Goal: Task Accomplishment & Management: Manage account settings

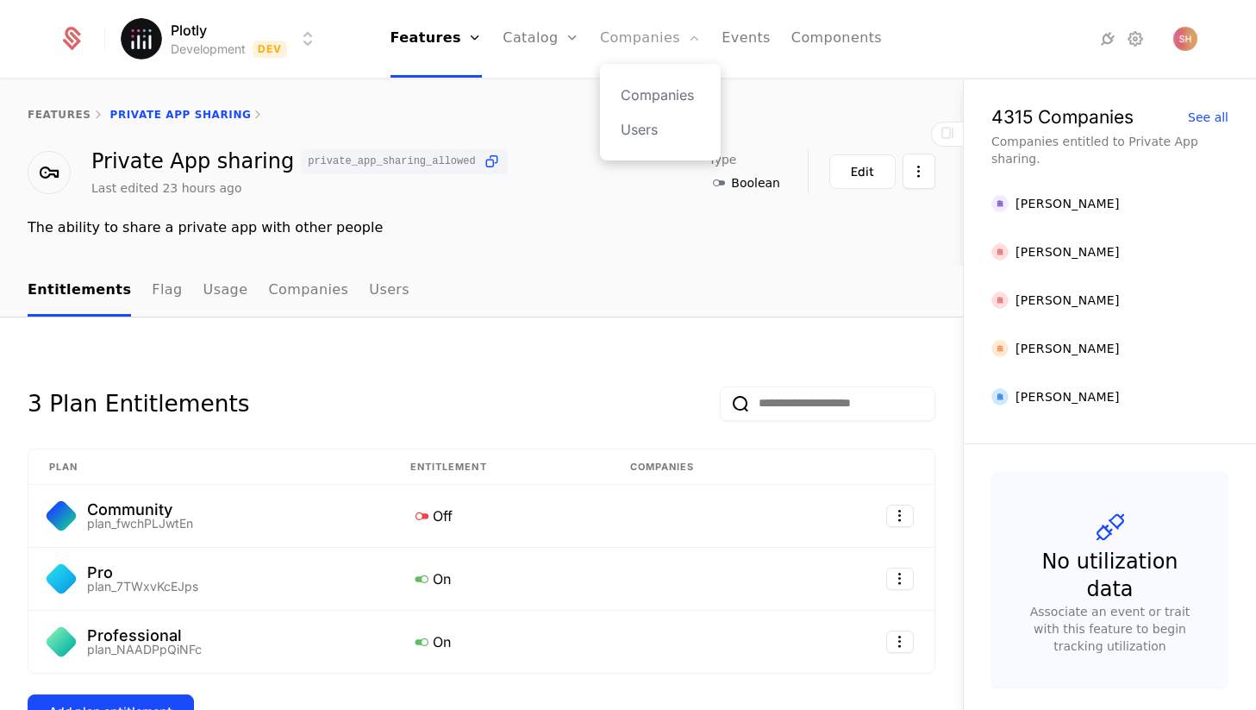
click at [631, 48] on link "Companies" at bounding box center [650, 39] width 101 height 78
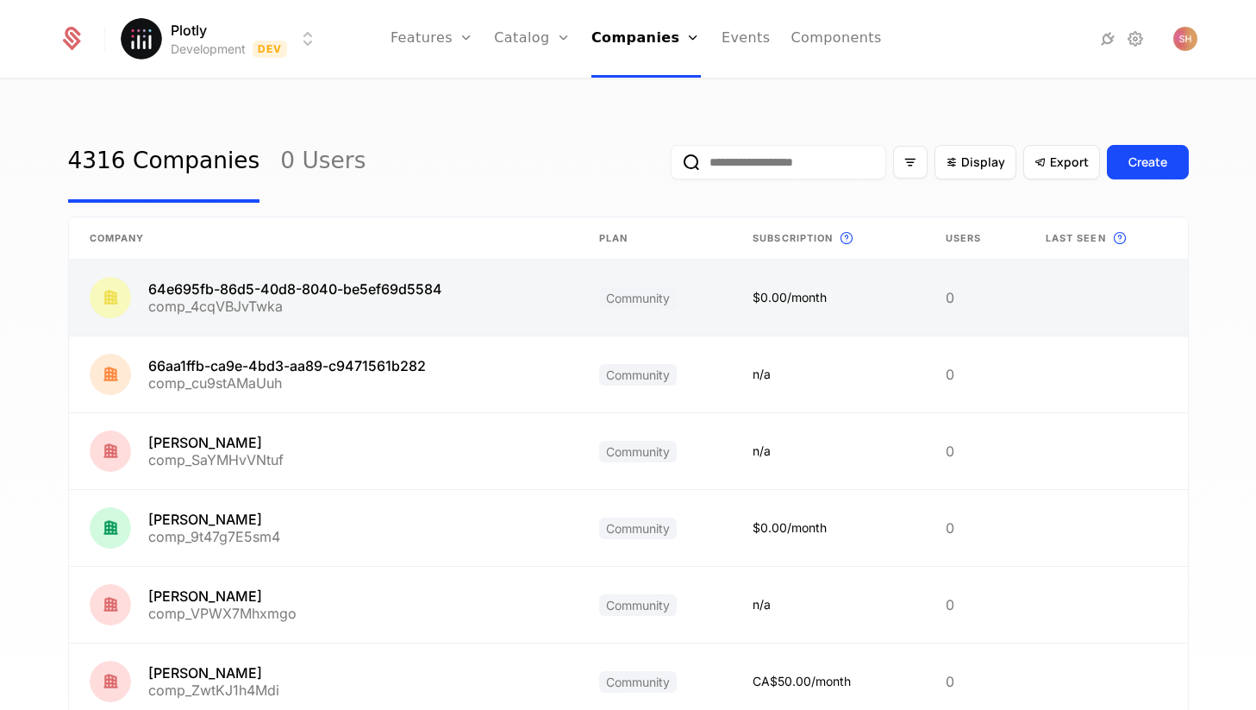
click at [434, 274] on link at bounding box center [324, 298] width 510 height 76
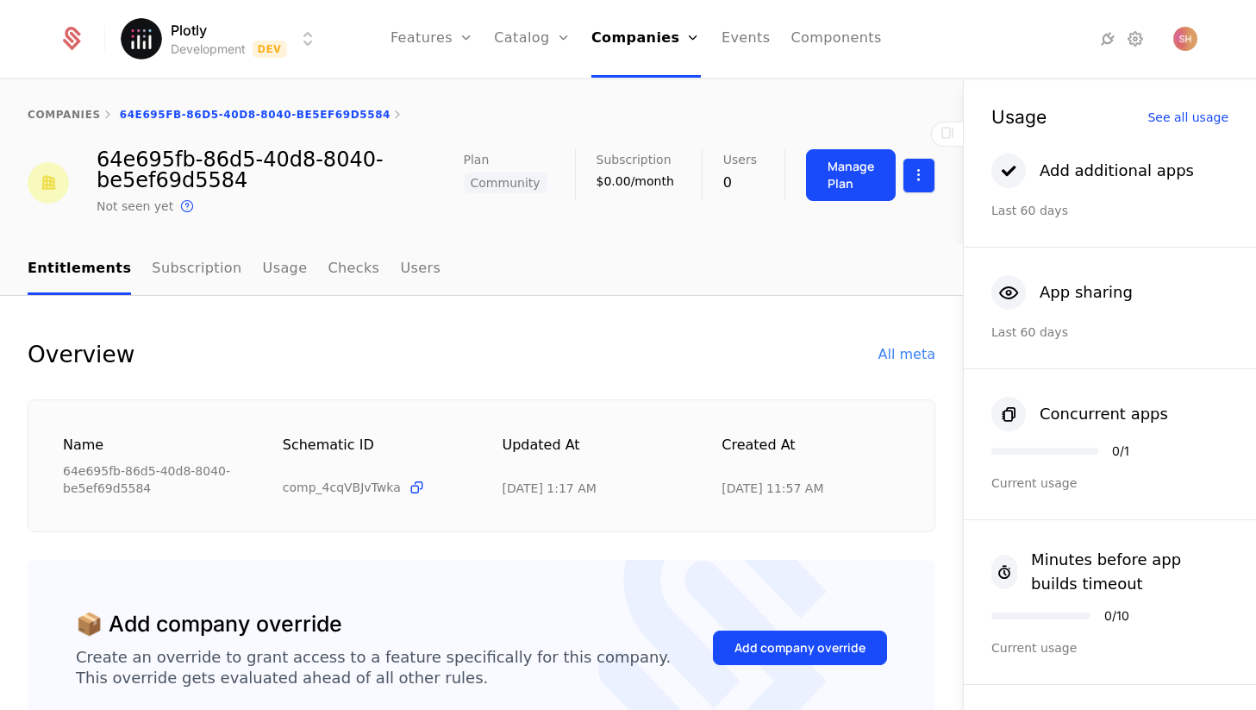
click at [916, 179] on html "Plotly Development Dev Features Features Flags Catalog Plans Add Ons Configurat…" at bounding box center [628, 355] width 1256 height 710
click at [880, 236] on div "Edit company" at bounding box center [844, 234] width 121 height 24
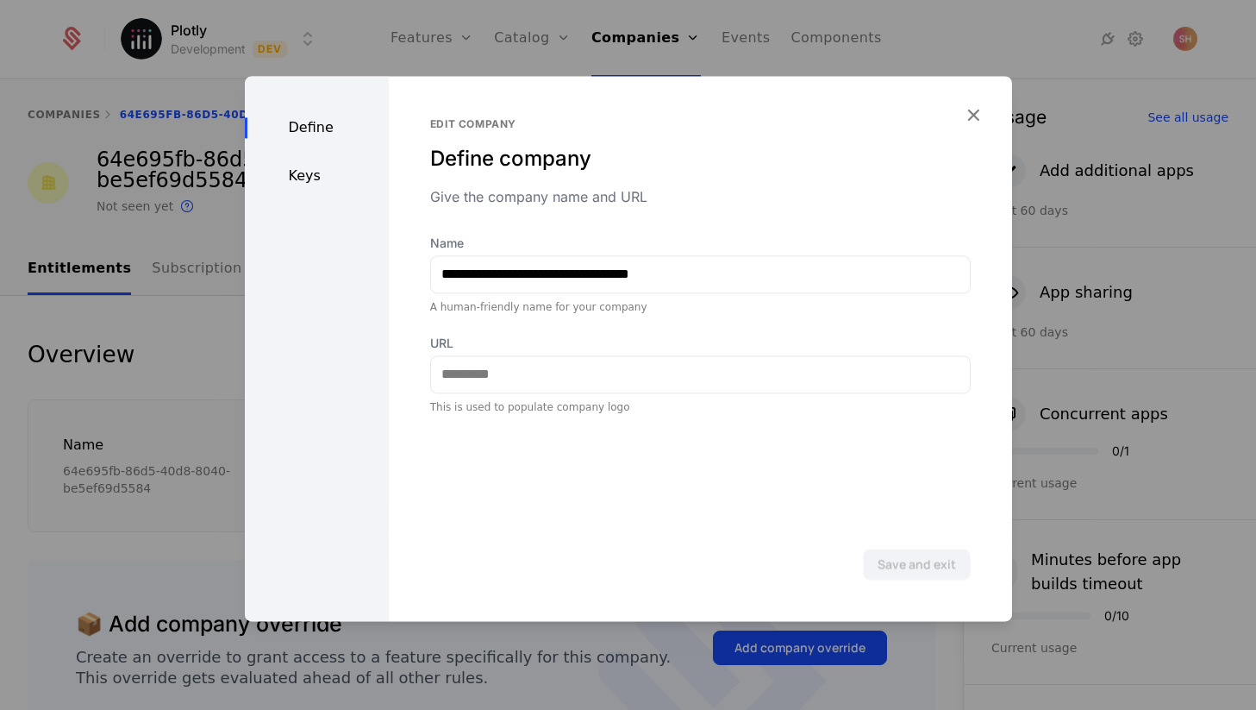
click at [301, 166] on div "Keys" at bounding box center [317, 176] width 144 height 21
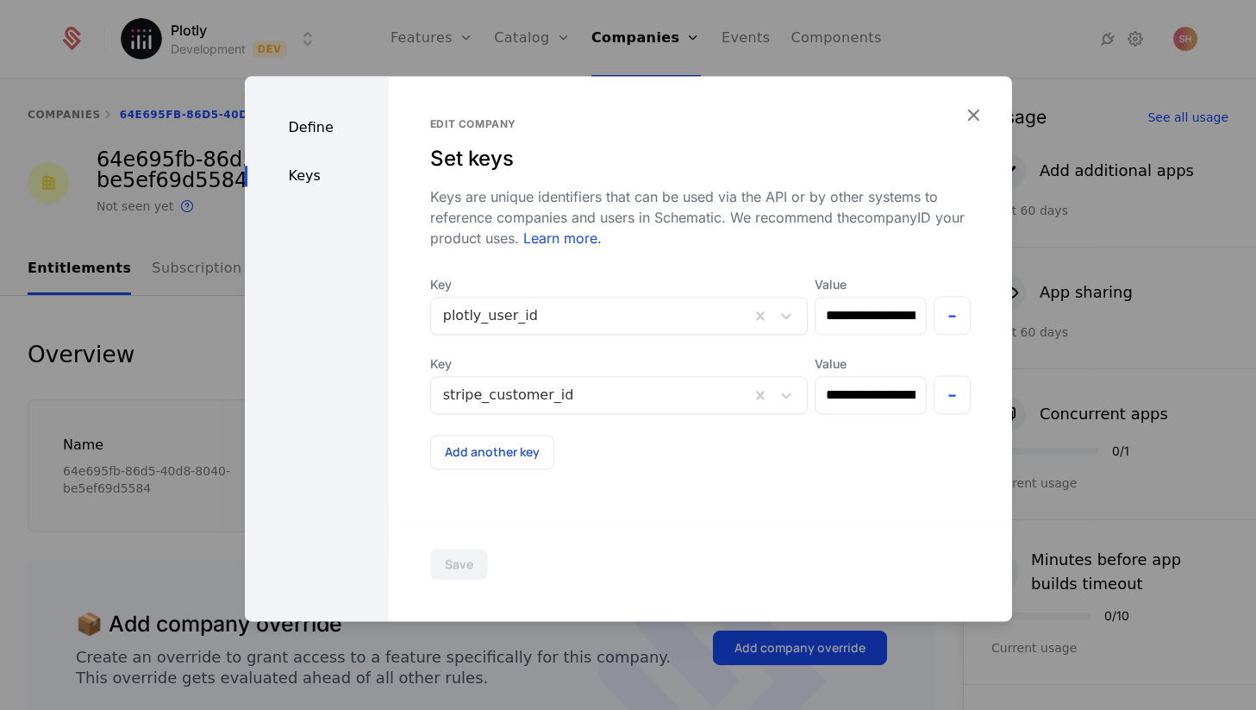
click at [303, 137] on div "Define" at bounding box center [317, 127] width 144 height 21
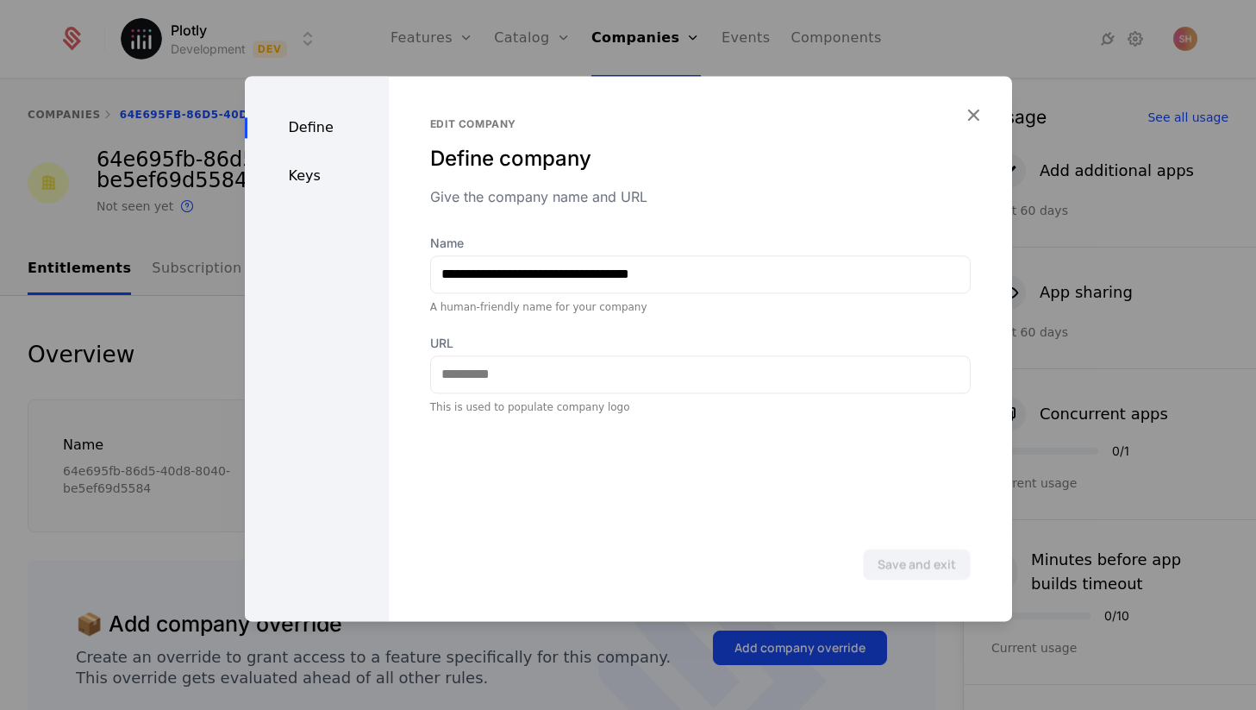
click at [308, 166] on div "Keys" at bounding box center [317, 176] width 144 height 21
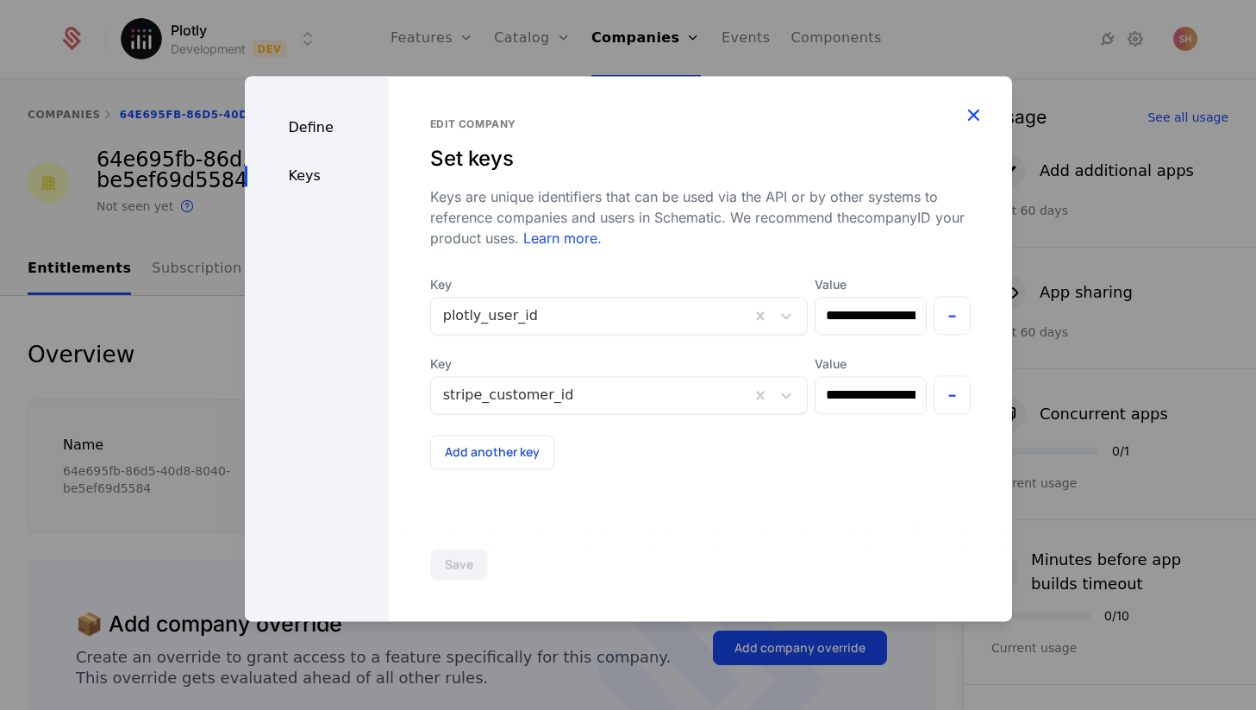
click at [978, 113] on icon "button" at bounding box center [973, 114] width 22 height 22
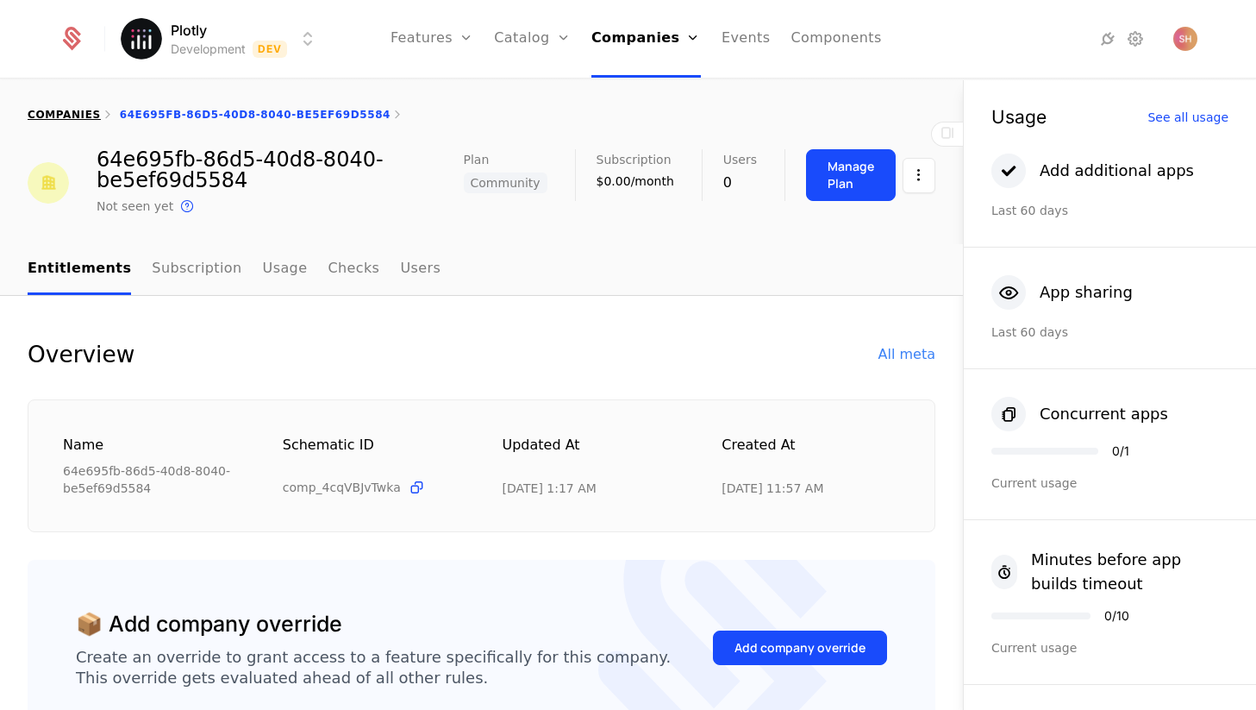
click at [38, 118] on link "companies" at bounding box center [64, 115] width 73 height 12
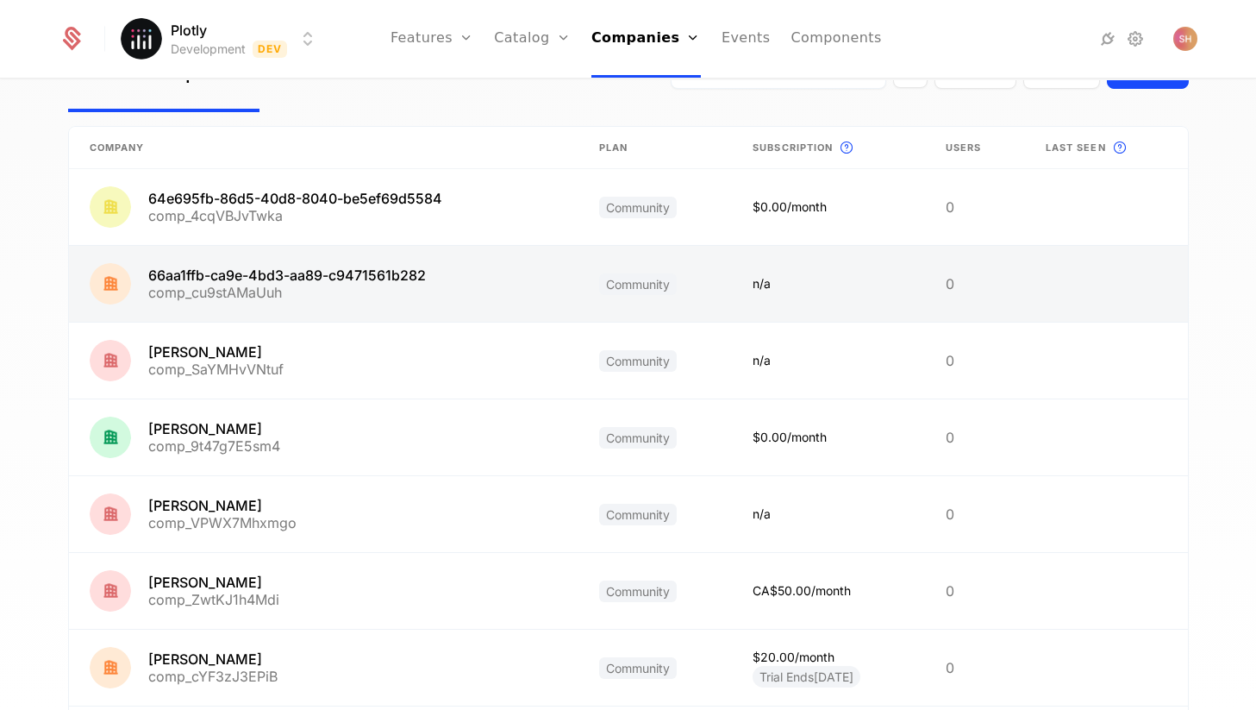
scroll to position [125, 0]
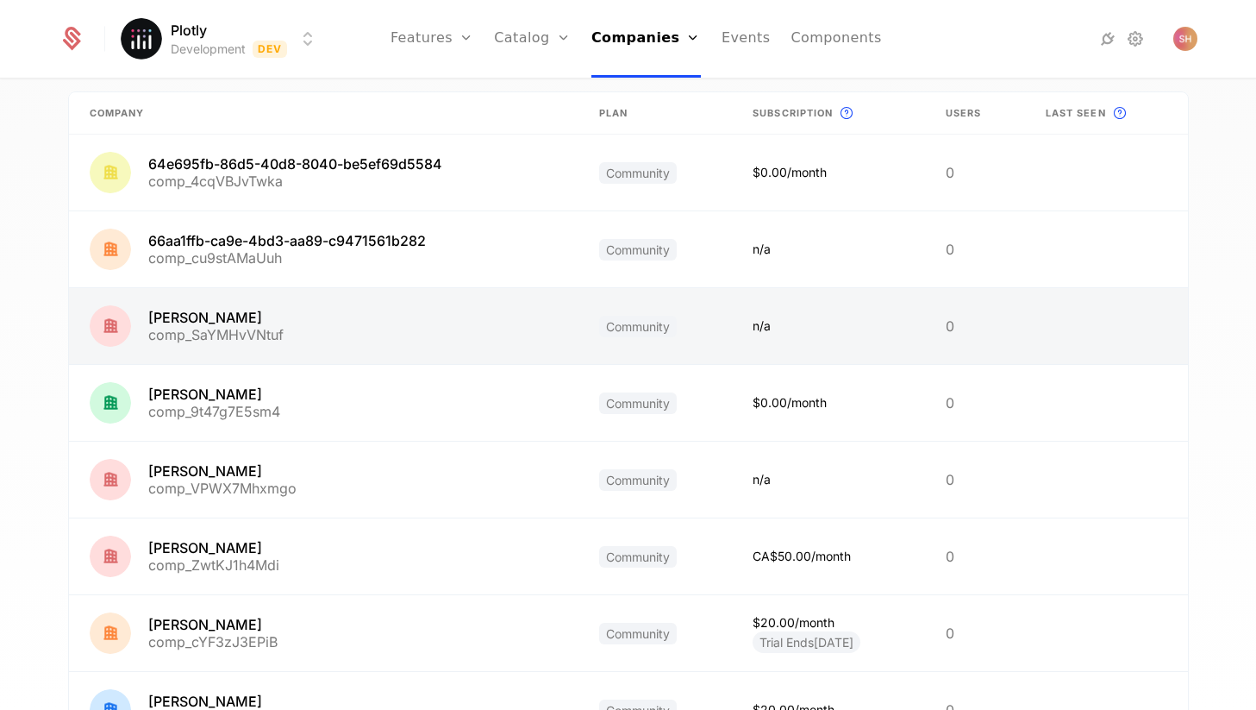
click at [277, 309] on link at bounding box center [324, 326] width 510 height 76
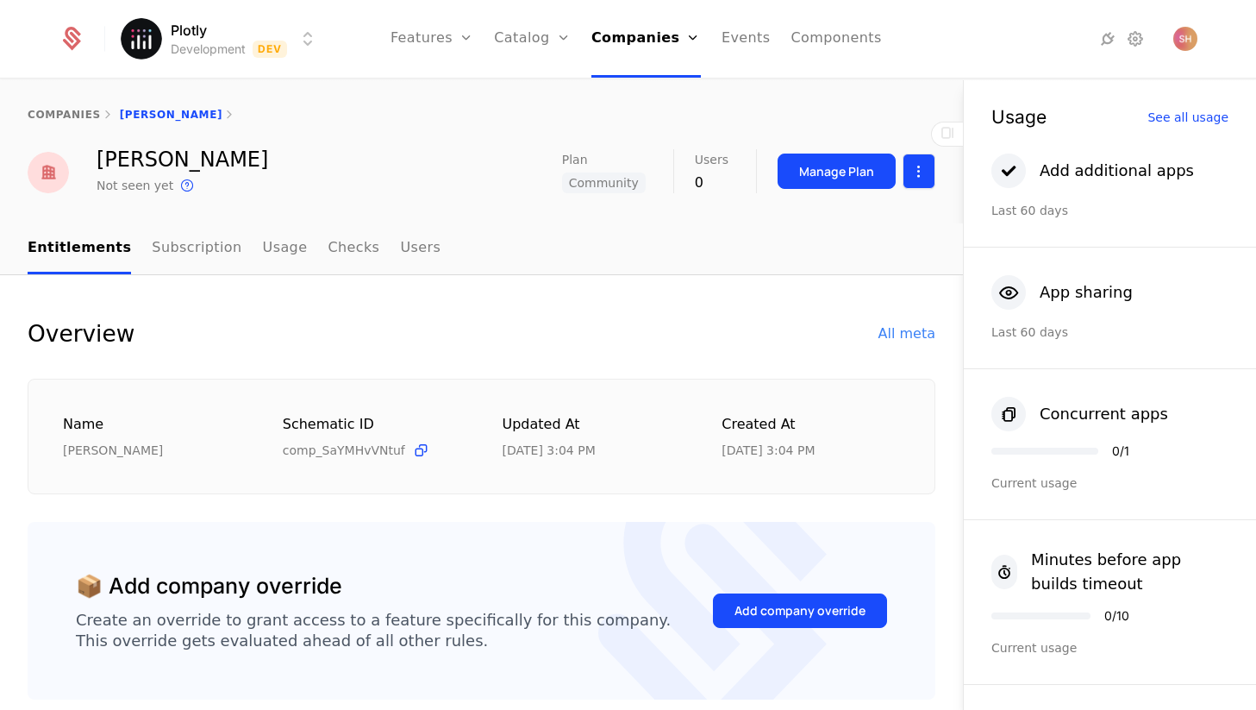
click at [927, 171] on html "Plotly Development Dev Features Features Flags Catalog Plans Add Ons Configurat…" at bounding box center [628, 355] width 1256 height 710
click at [895, 215] on div "Edit company" at bounding box center [854, 222] width 141 height 24
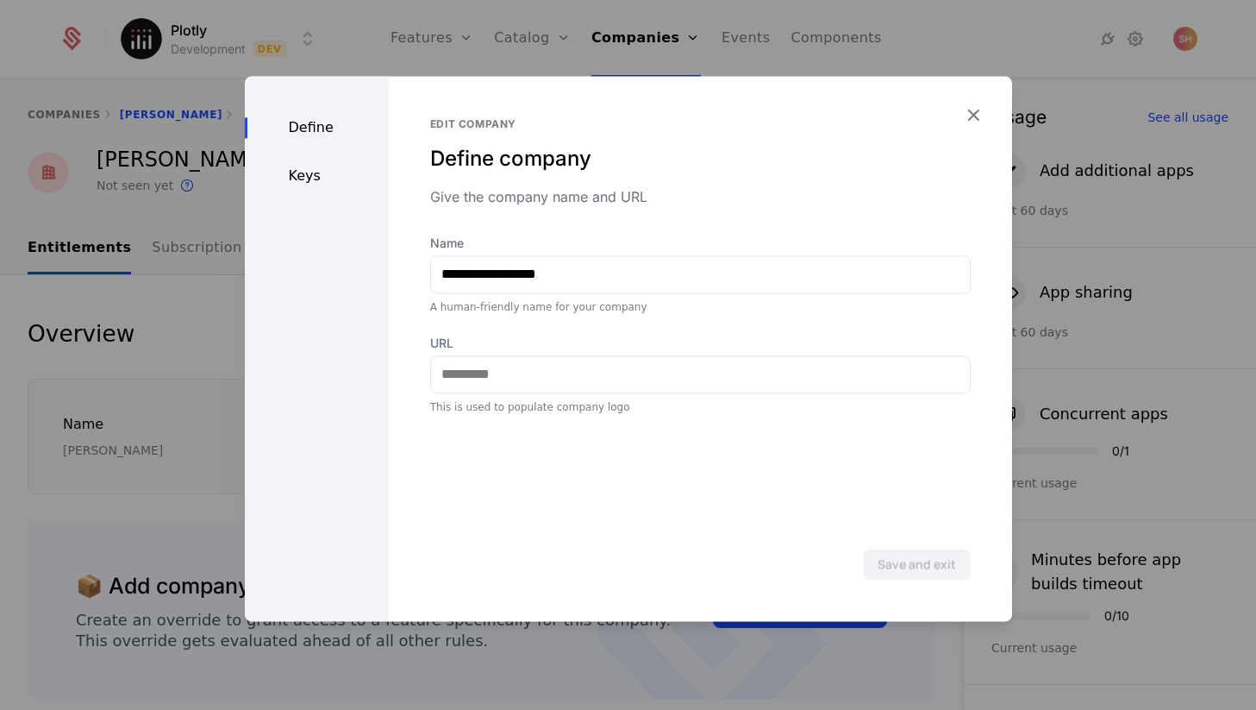
click at [323, 175] on div "Keys" at bounding box center [317, 176] width 144 height 21
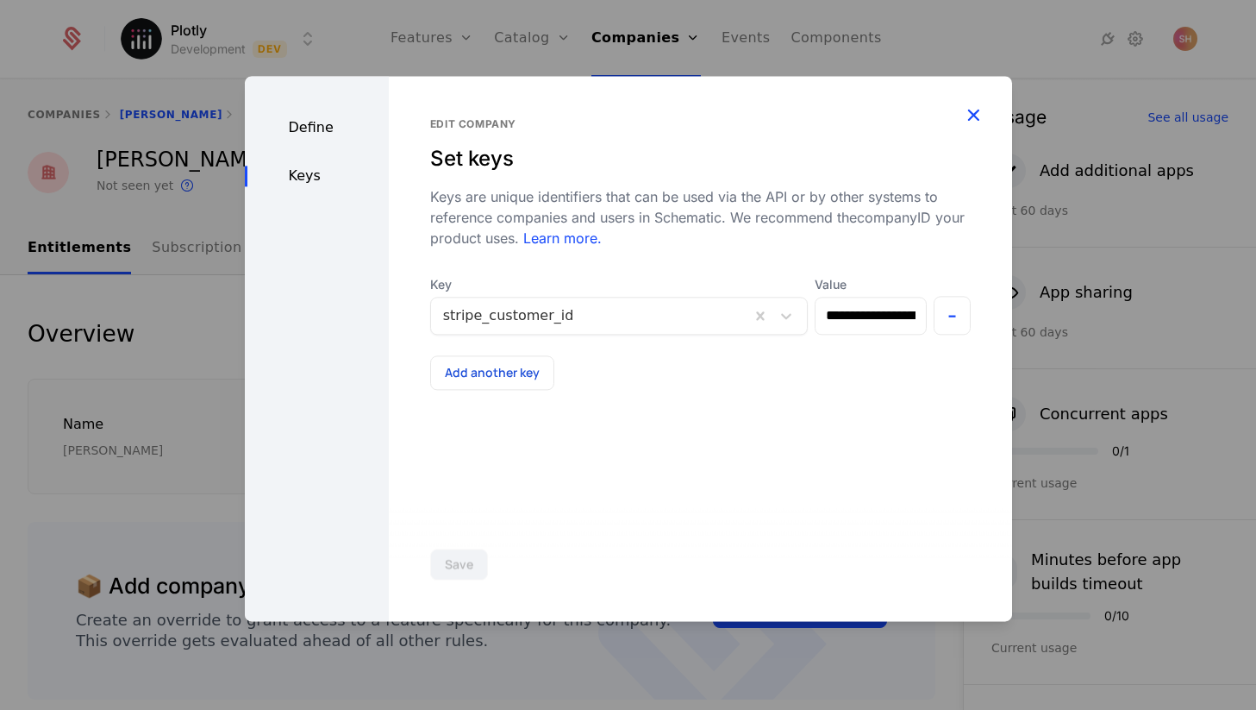
click at [967, 114] on icon "button" at bounding box center [973, 114] width 22 height 22
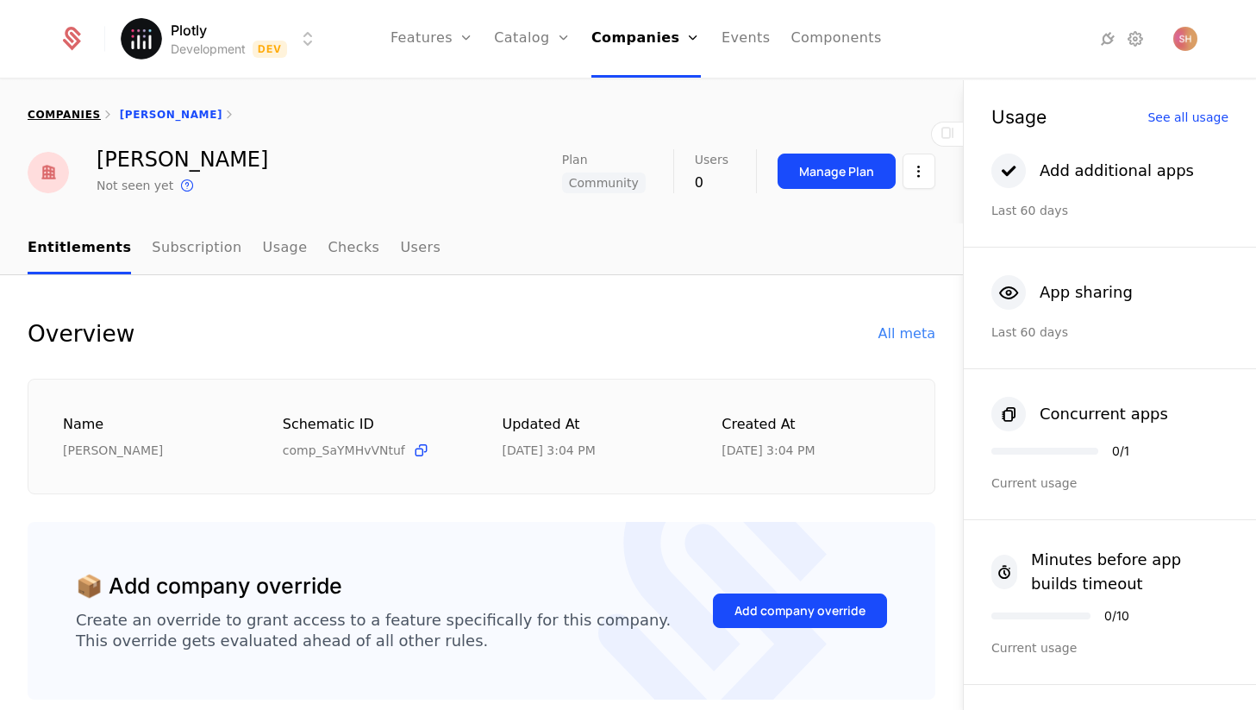
click at [48, 116] on link "companies" at bounding box center [64, 115] width 73 height 12
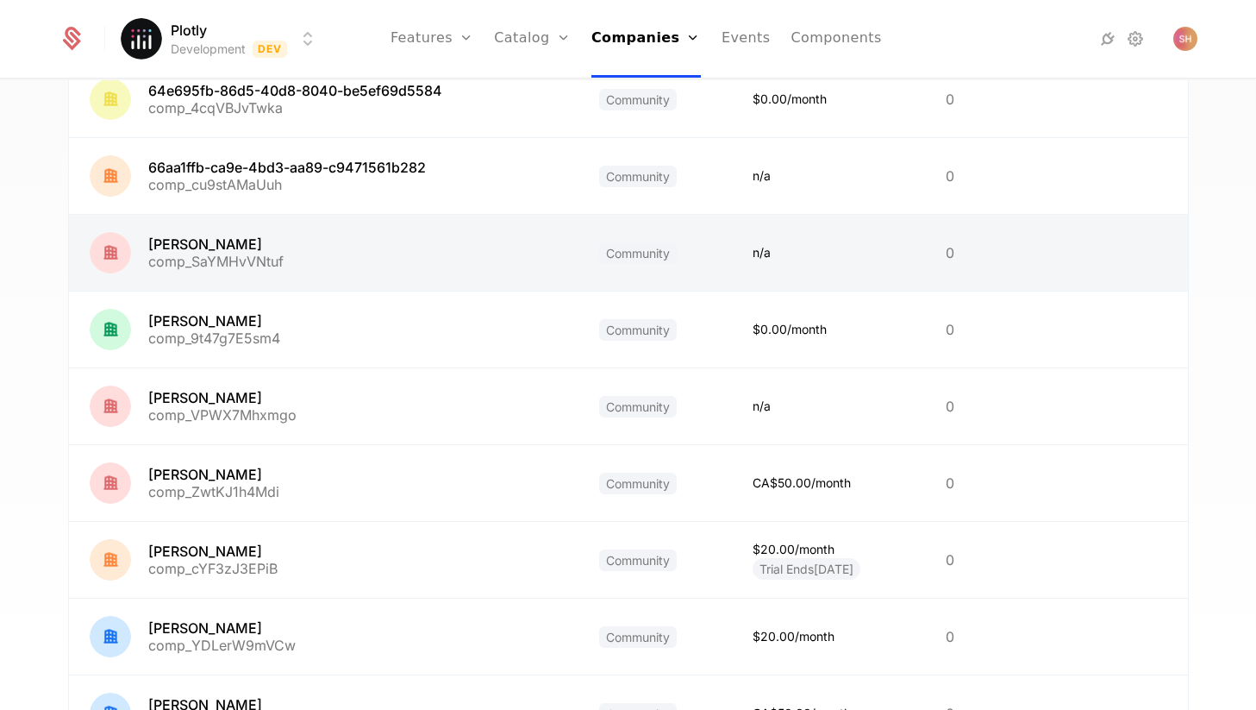
scroll to position [435, 0]
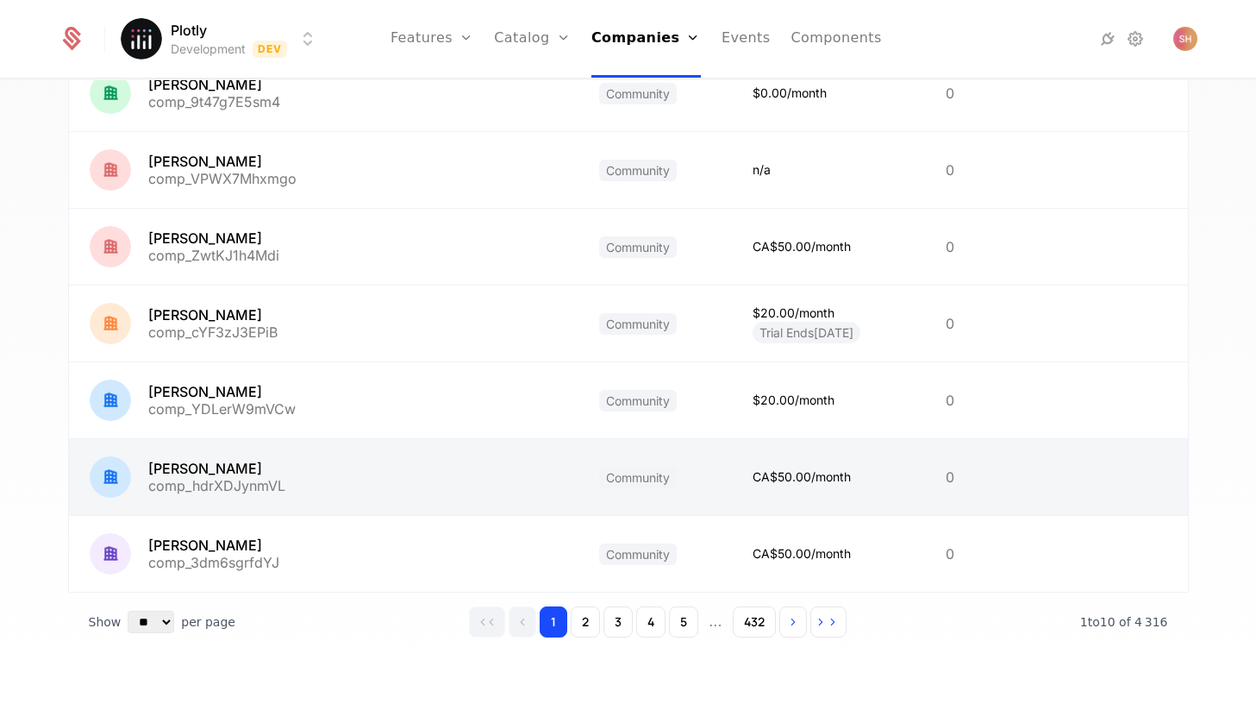
click at [235, 470] on link at bounding box center [324, 477] width 510 height 76
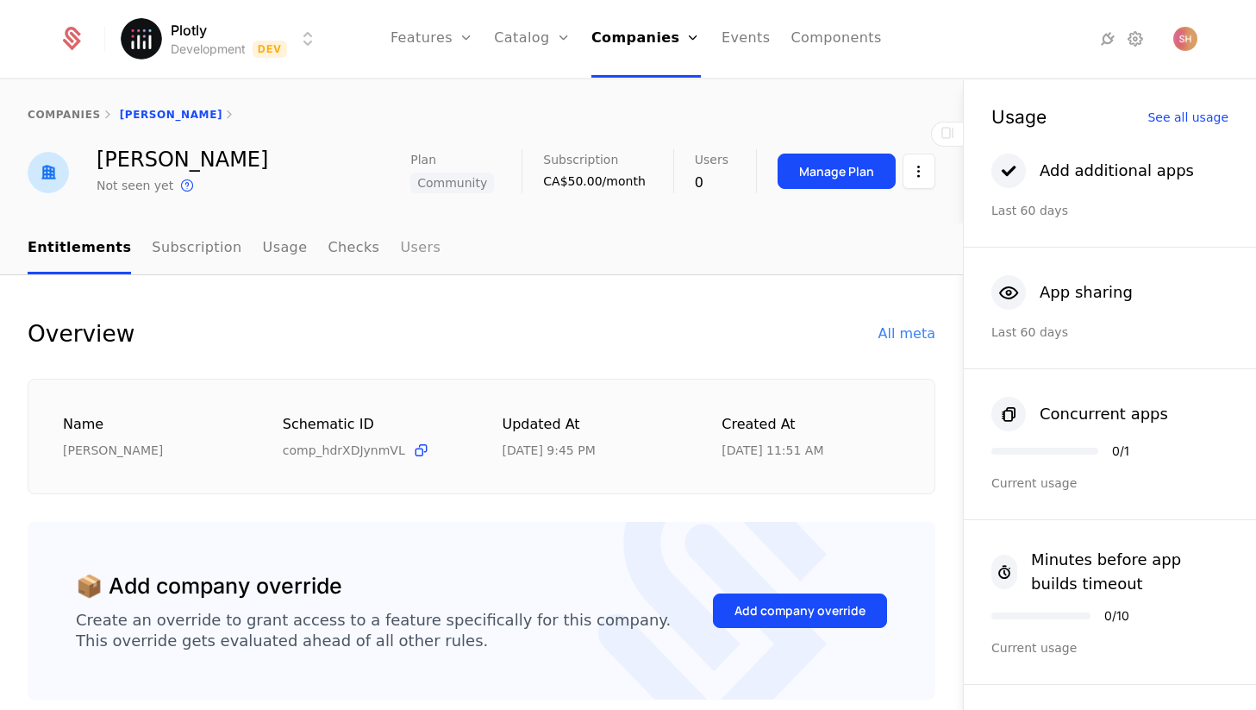
click at [403, 254] on link "Users" at bounding box center [420, 248] width 41 height 51
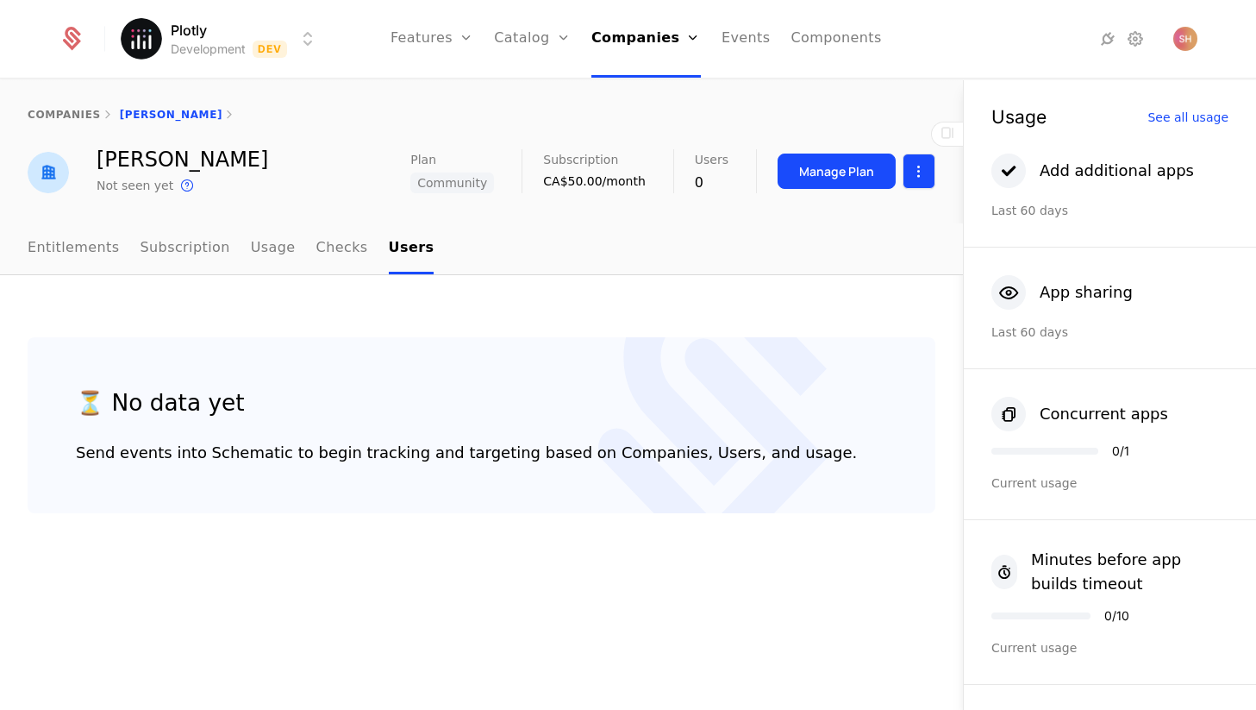
click at [922, 183] on html "Plotly Development Dev Features Features Flags Catalog Plans Add Ons Configurat…" at bounding box center [628, 355] width 1256 height 710
click at [903, 219] on div "Edit company" at bounding box center [854, 222] width 141 height 24
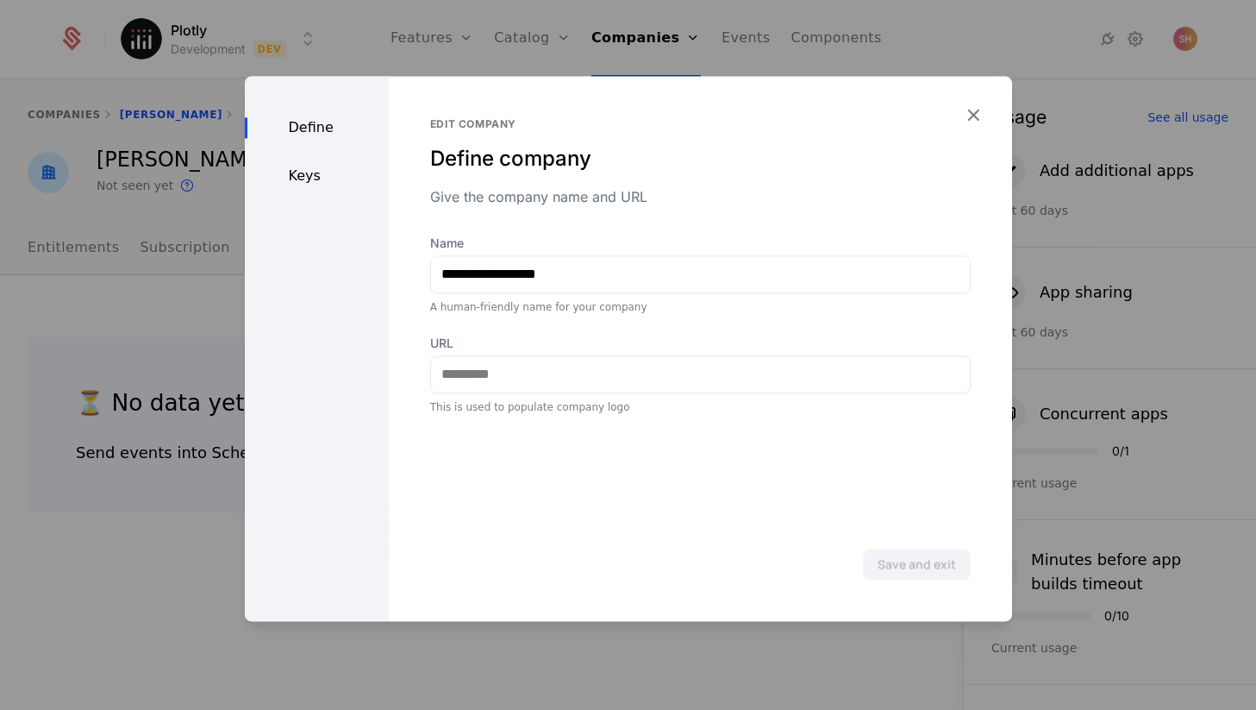
click at [323, 193] on div "Define Keys" at bounding box center [317, 348] width 144 height 545
click at [298, 166] on div "Keys" at bounding box center [317, 176] width 144 height 21
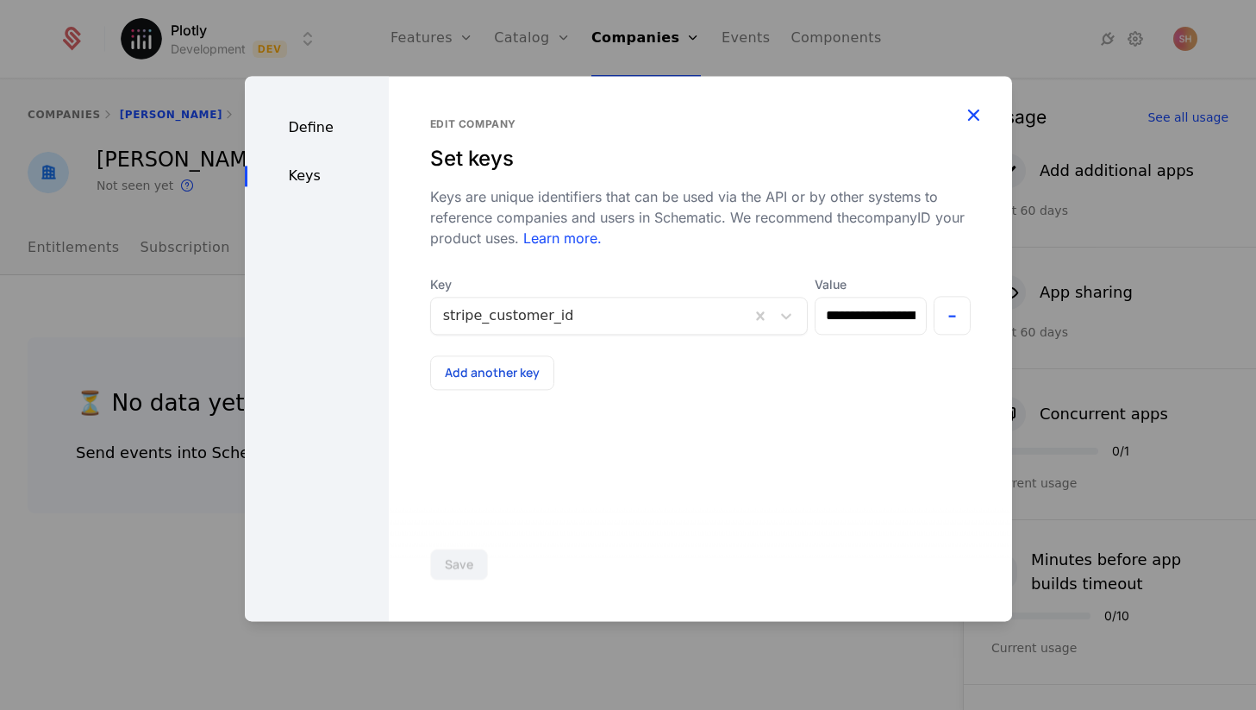
click at [964, 114] on icon "button" at bounding box center [973, 114] width 22 height 22
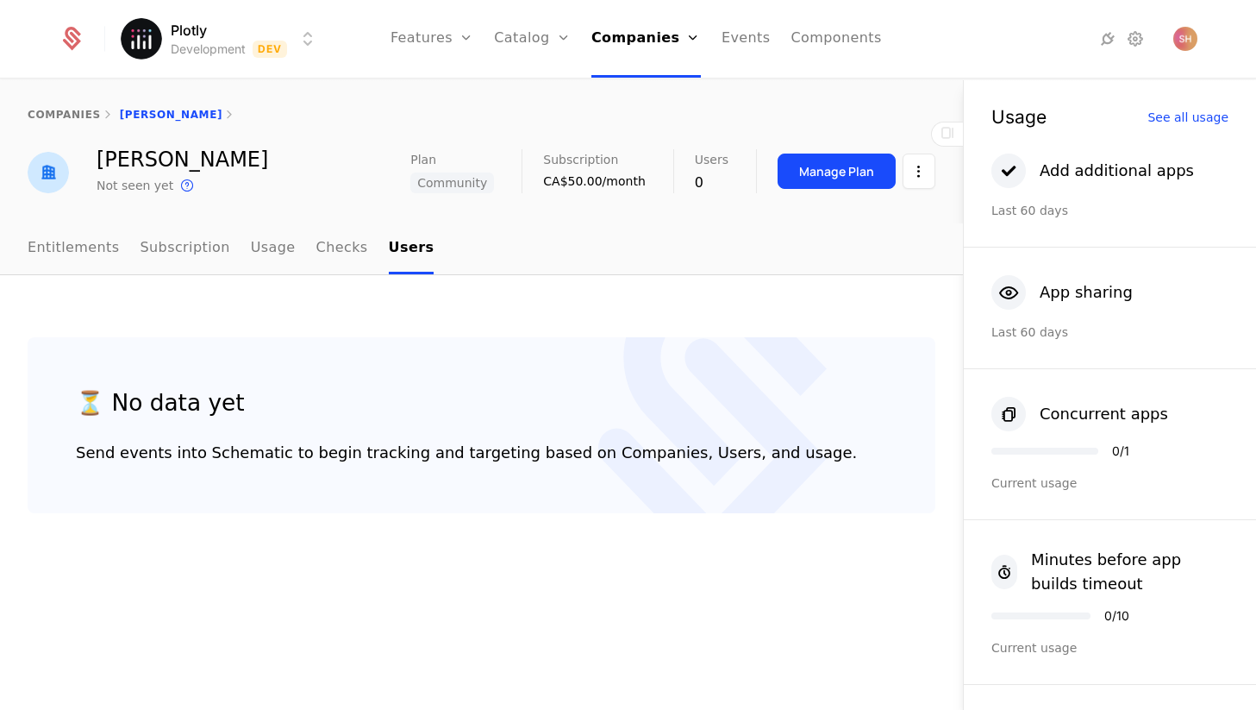
click at [303, 41] on html "Plotly Development Dev Features Features Flags Catalog Plans Add Ons Configurat…" at bounding box center [628, 355] width 1256 height 710
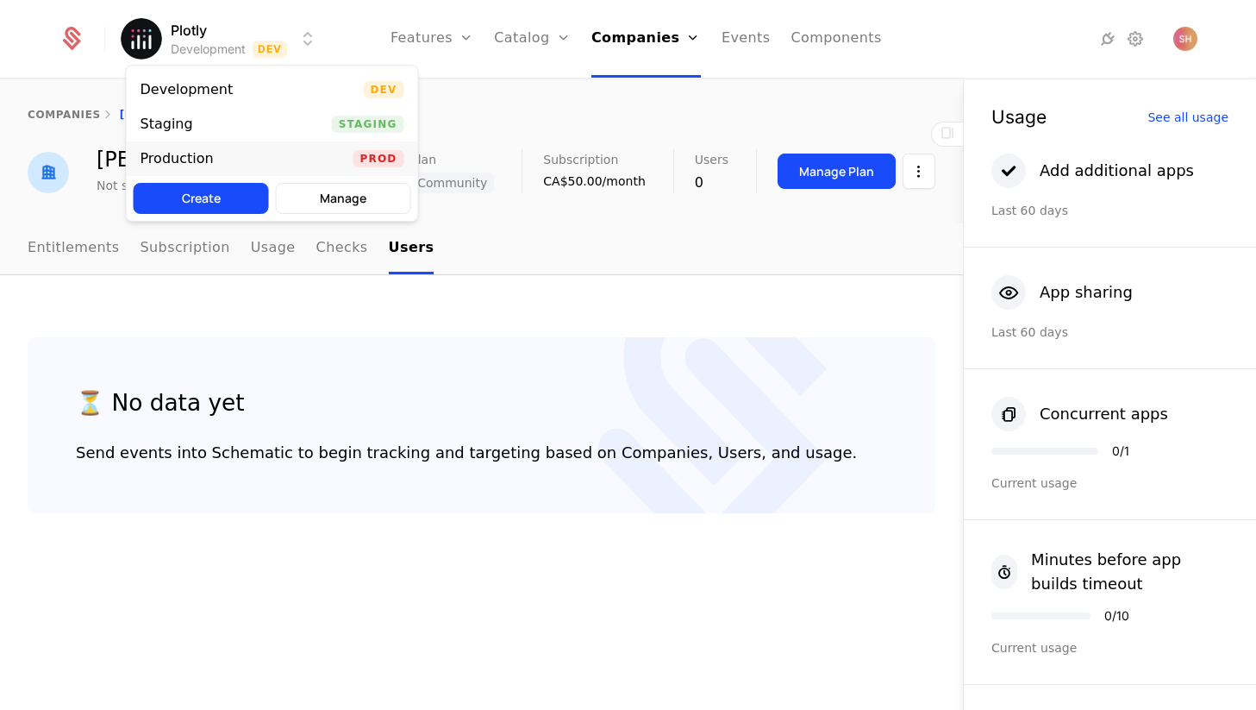
click at [279, 149] on div "Production Prod" at bounding box center [272, 158] width 291 height 34
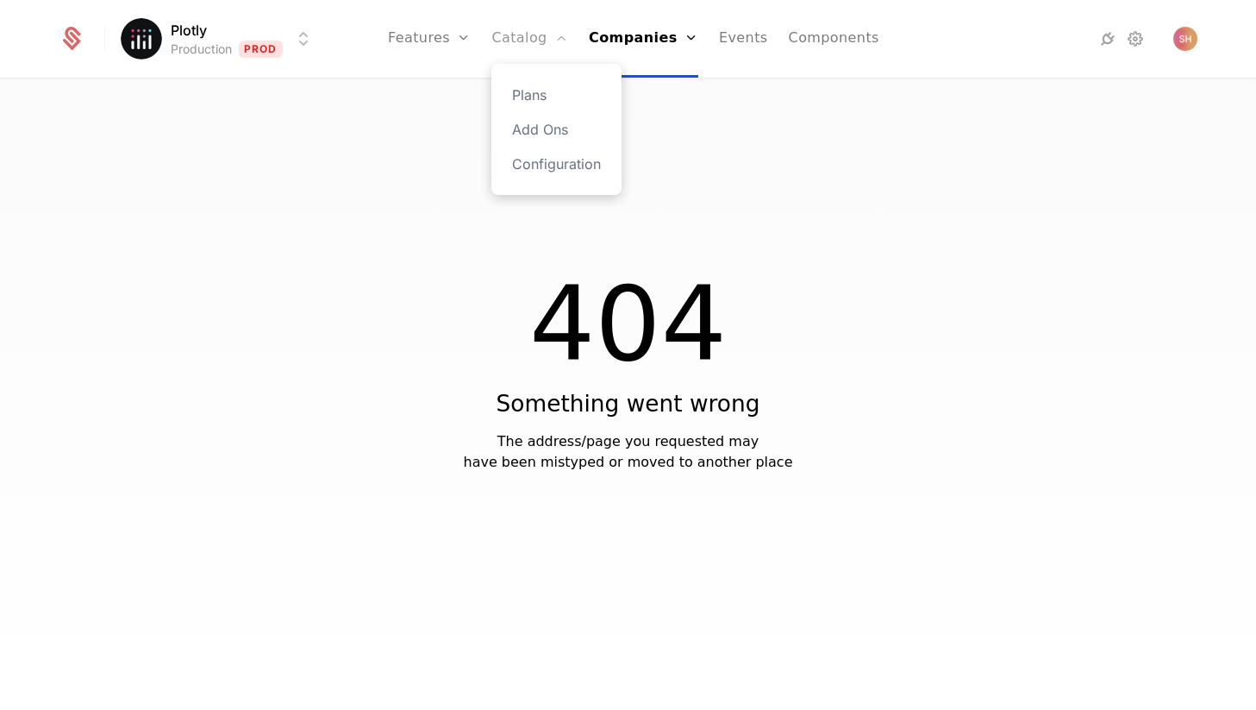
click at [525, 51] on link "Catalog" at bounding box center [530, 39] width 77 height 78
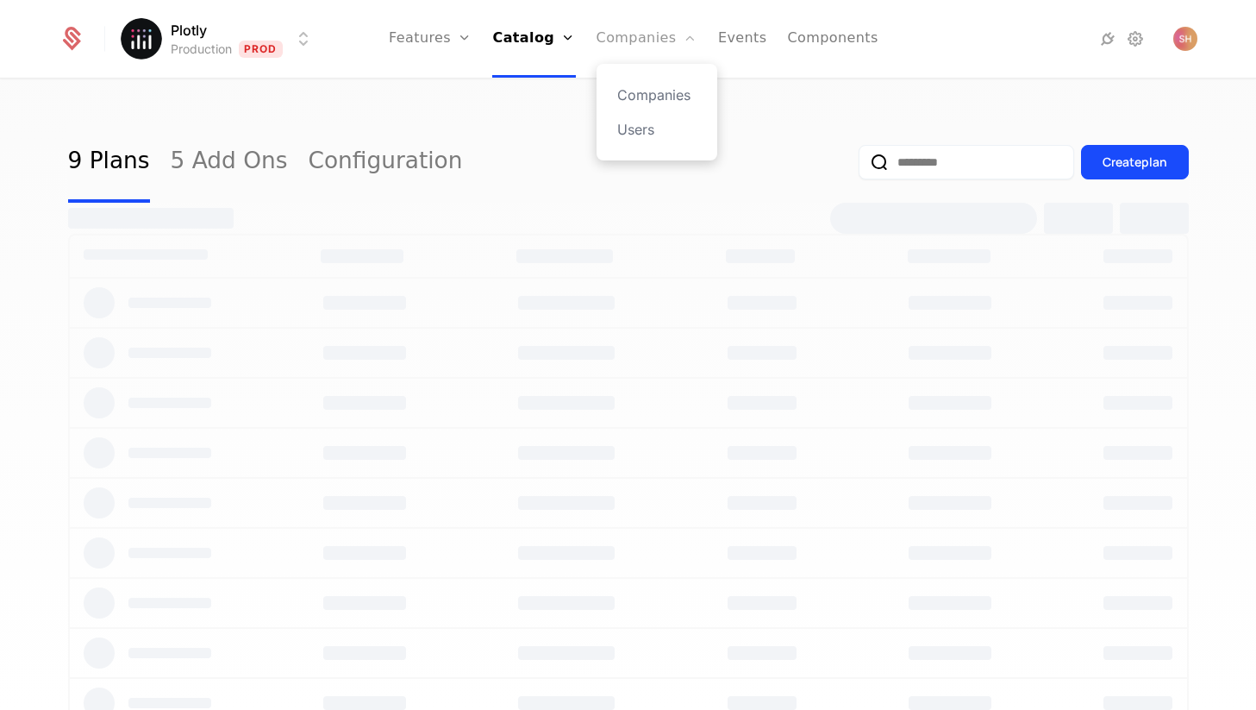
click at [646, 45] on link "Companies" at bounding box center [647, 39] width 101 height 78
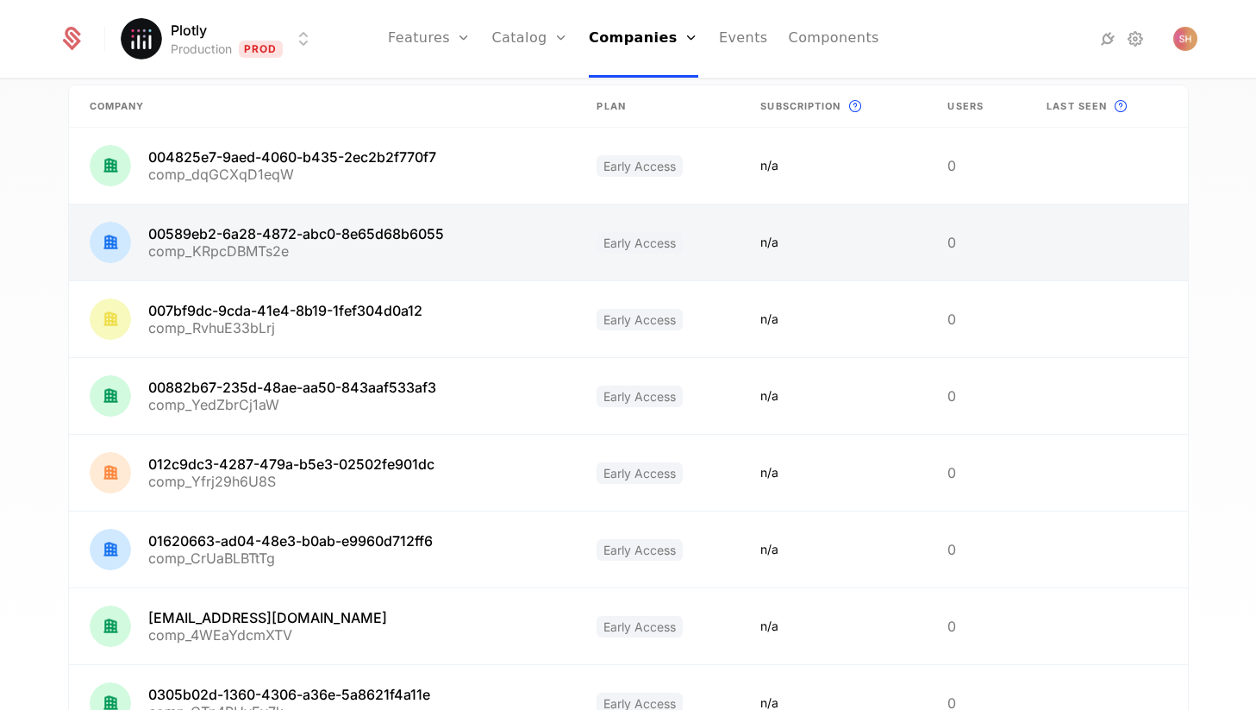
scroll to position [96, 0]
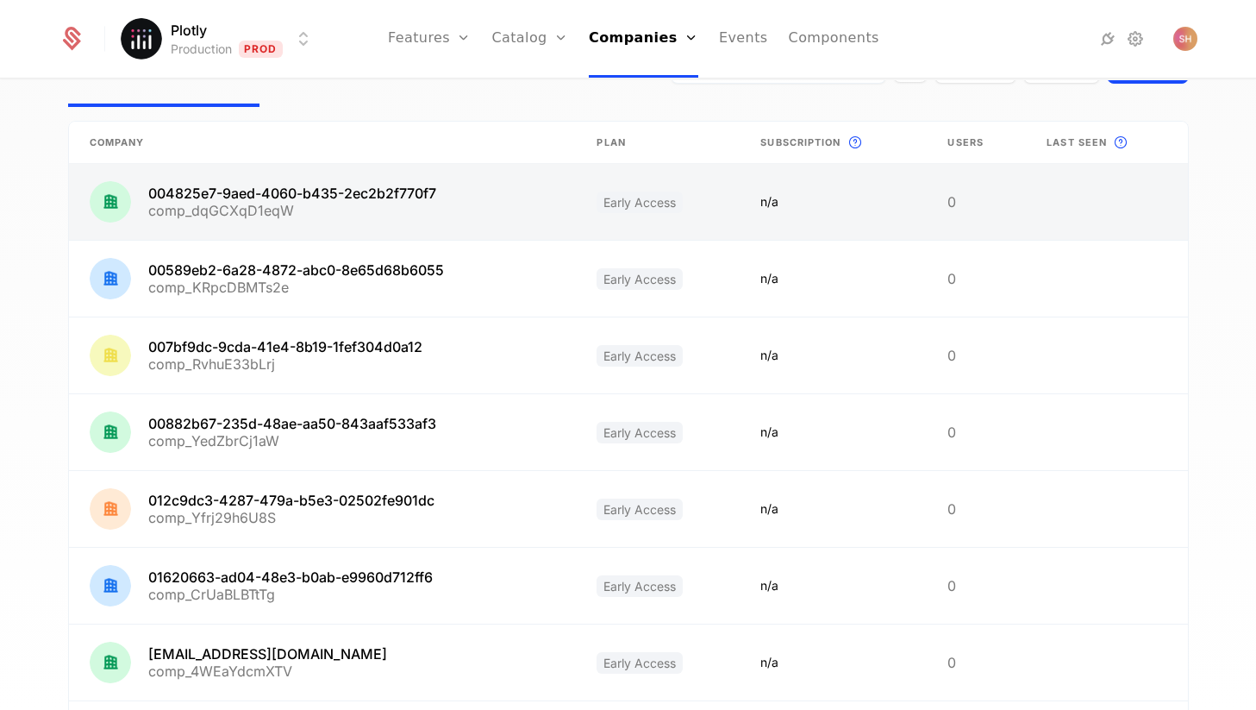
click at [349, 185] on link at bounding box center [323, 202] width 508 height 76
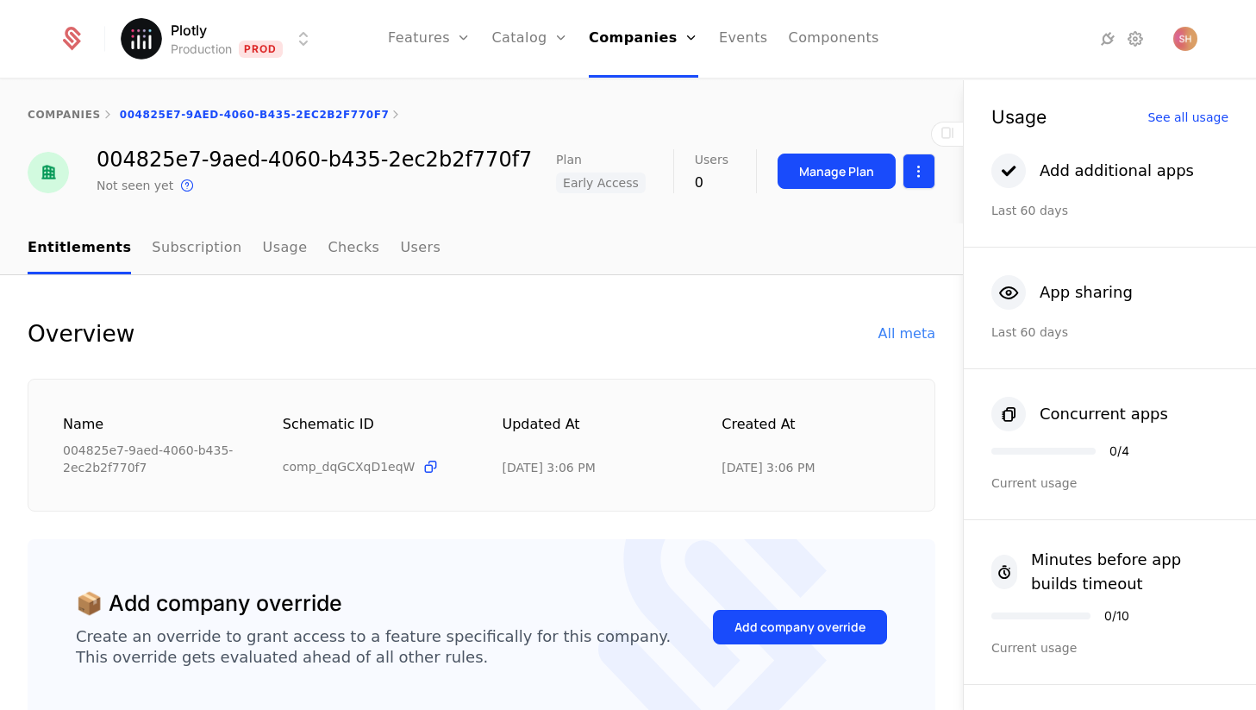
click at [918, 182] on html "Plotly Production Prod Features Features Flags Catalog Plans Add Ons Configurat…" at bounding box center [628, 355] width 1256 height 710
click at [901, 219] on div "Edit company" at bounding box center [854, 222] width 141 height 24
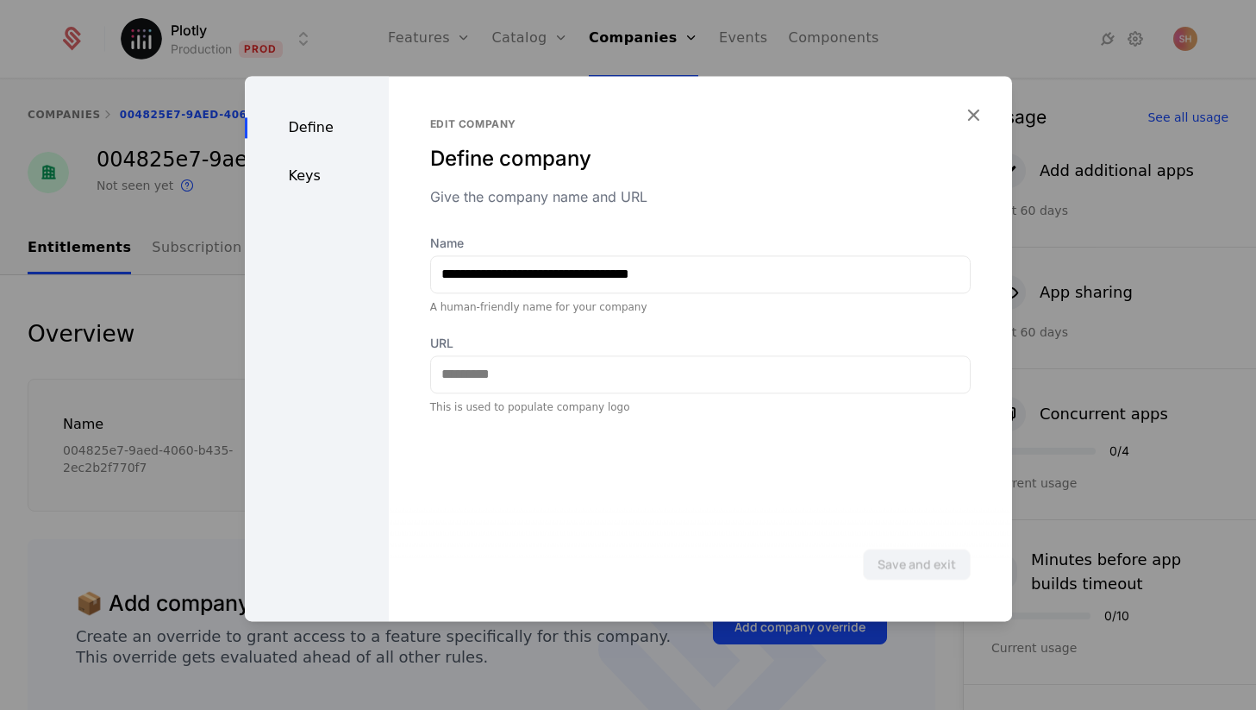
click at [295, 172] on div "Keys" at bounding box center [317, 176] width 144 height 21
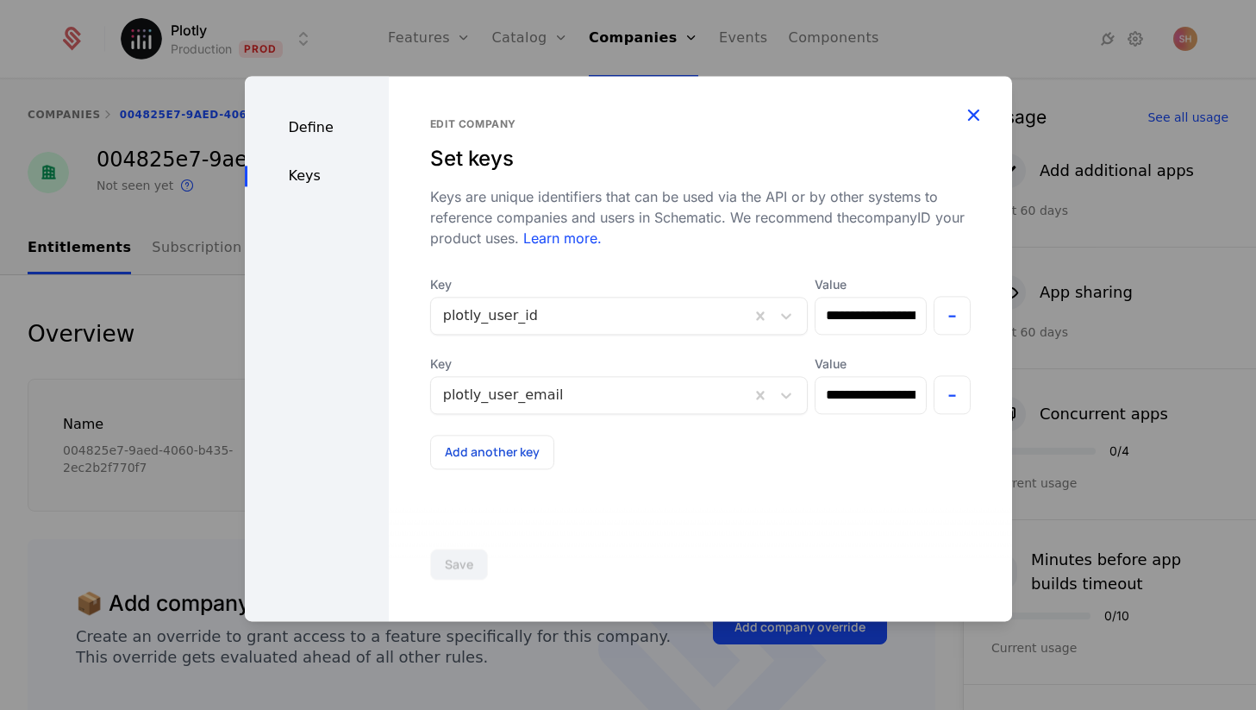
click at [976, 112] on icon "button" at bounding box center [973, 114] width 22 height 22
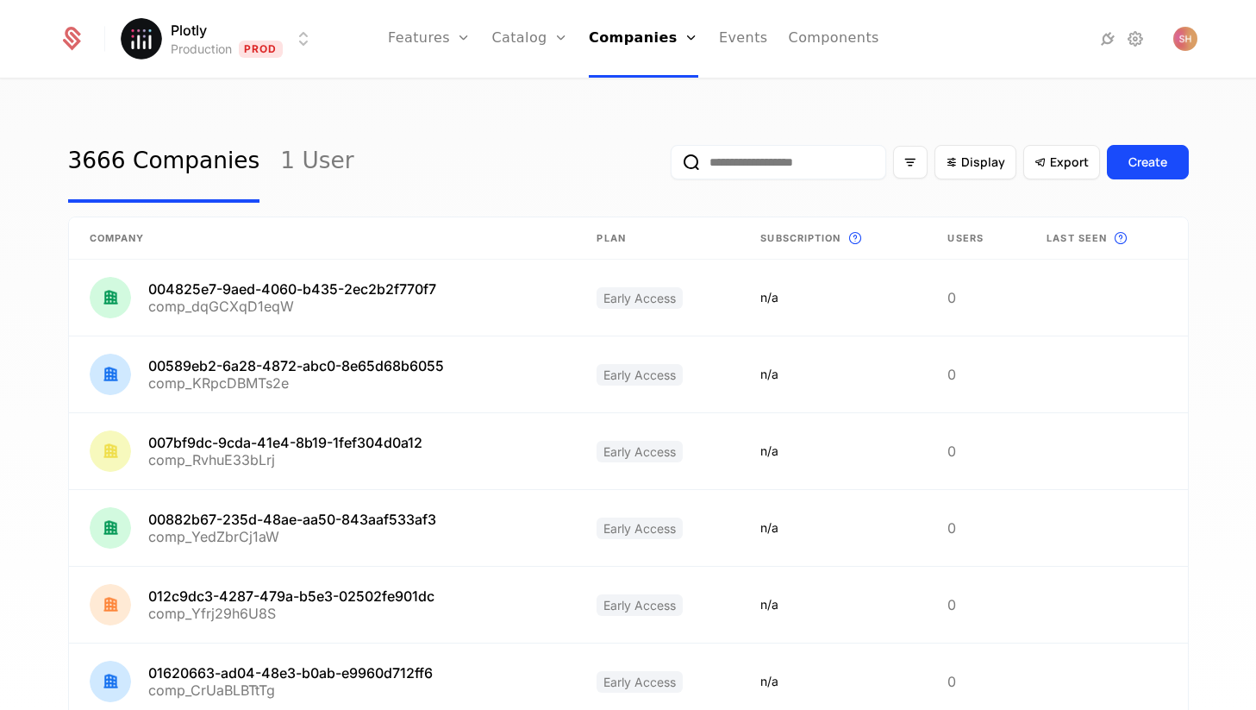
click at [310, 39] on html "Plotly Production Prod Features Features Flags Catalog Plans Add Ons Configurat…" at bounding box center [628, 355] width 1256 height 710
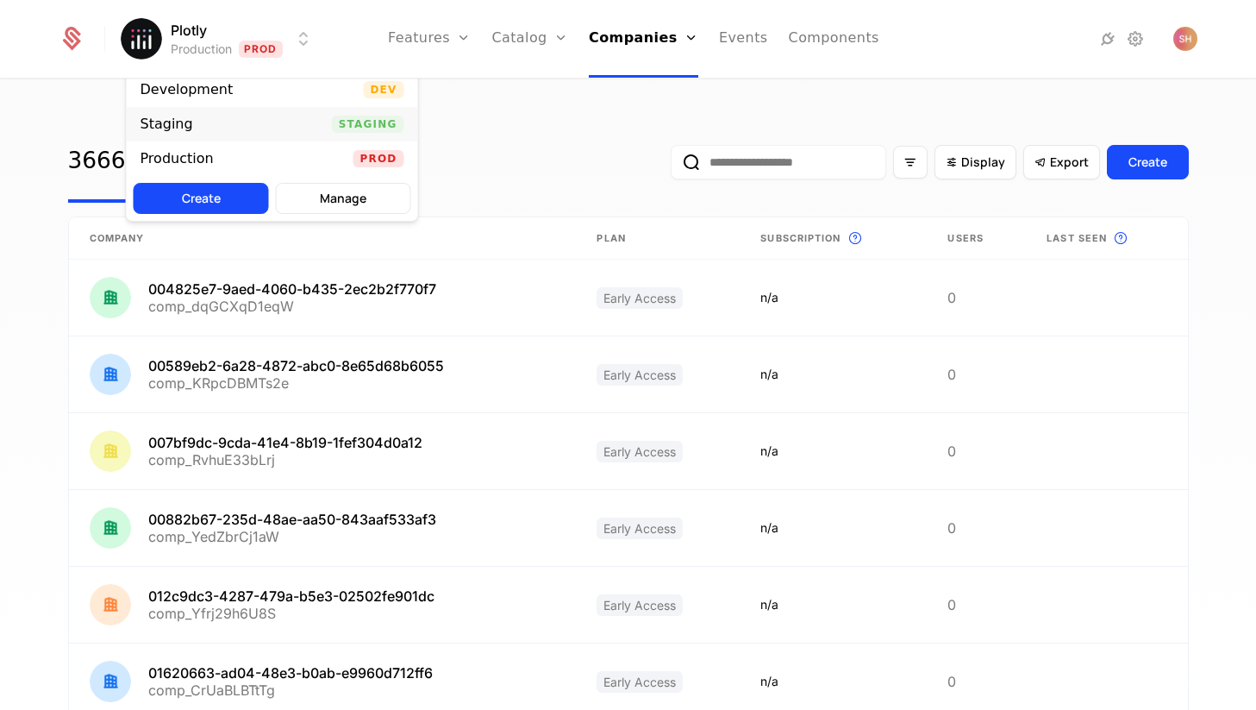
click at [286, 122] on div "Staging Staging" at bounding box center [272, 124] width 291 height 34
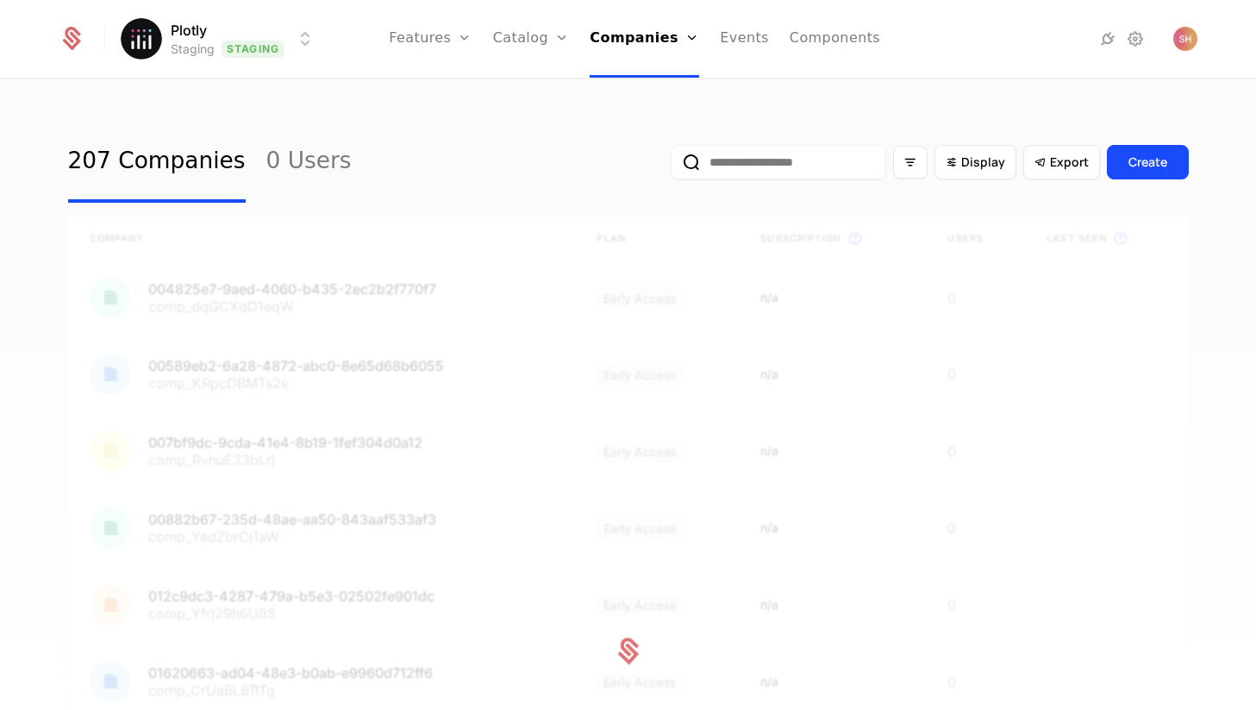
click at [299, 45] on html "Plotly Staging Staging Features Features Flags Catalog Plans Add Ons Configurat…" at bounding box center [628, 355] width 1256 height 710
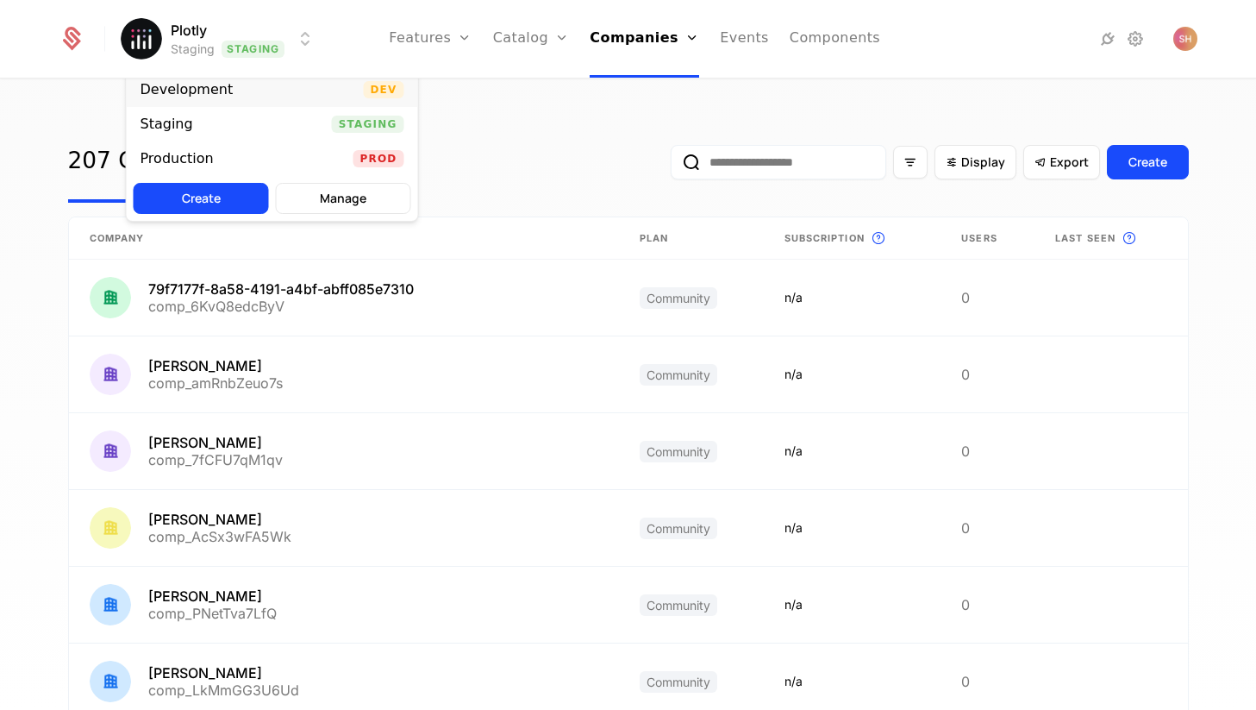
click at [280, 100] on div "Development Dev" at bounding box center [272, 89] width 291 height 34
